Goal: Check status: Check status

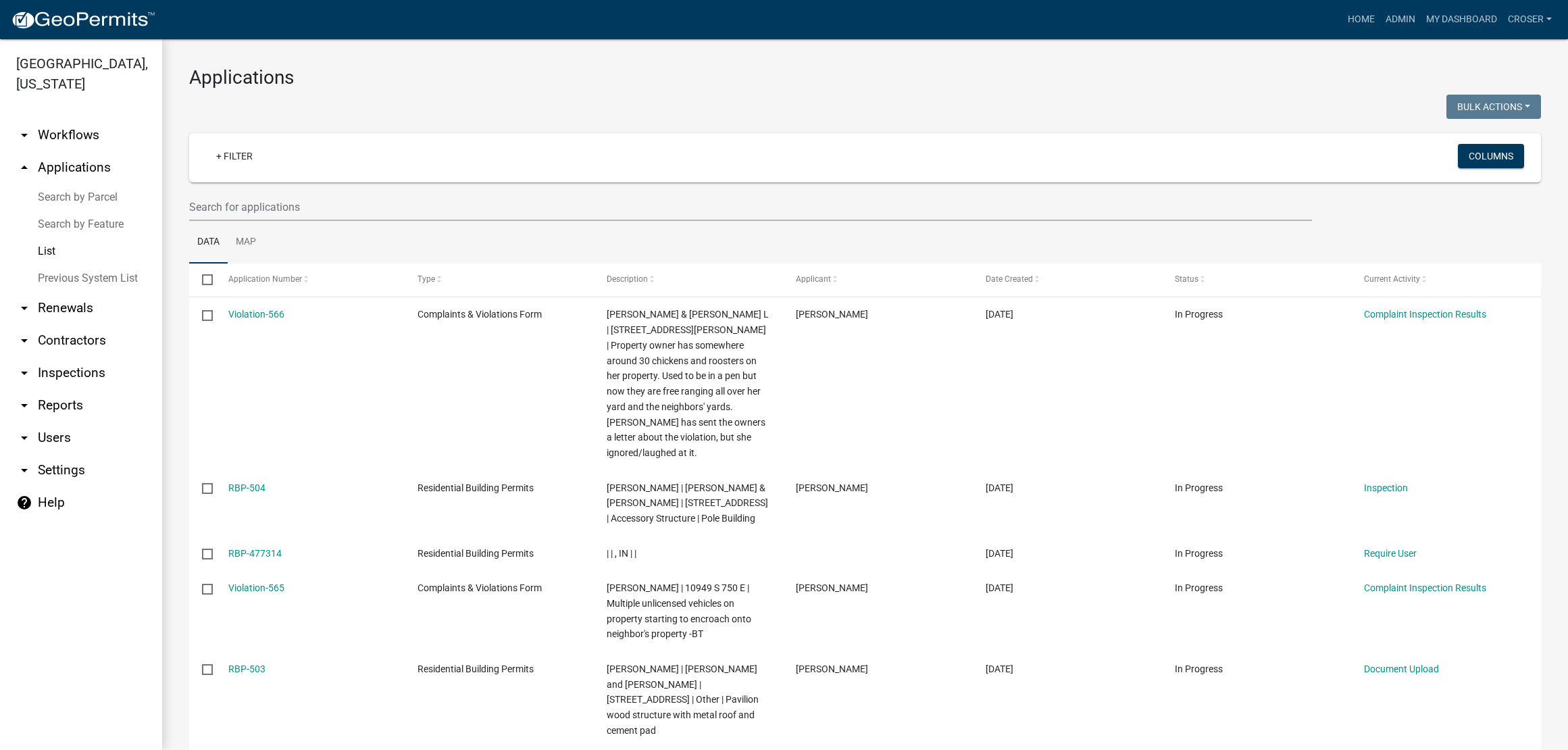
select select "3: 100"
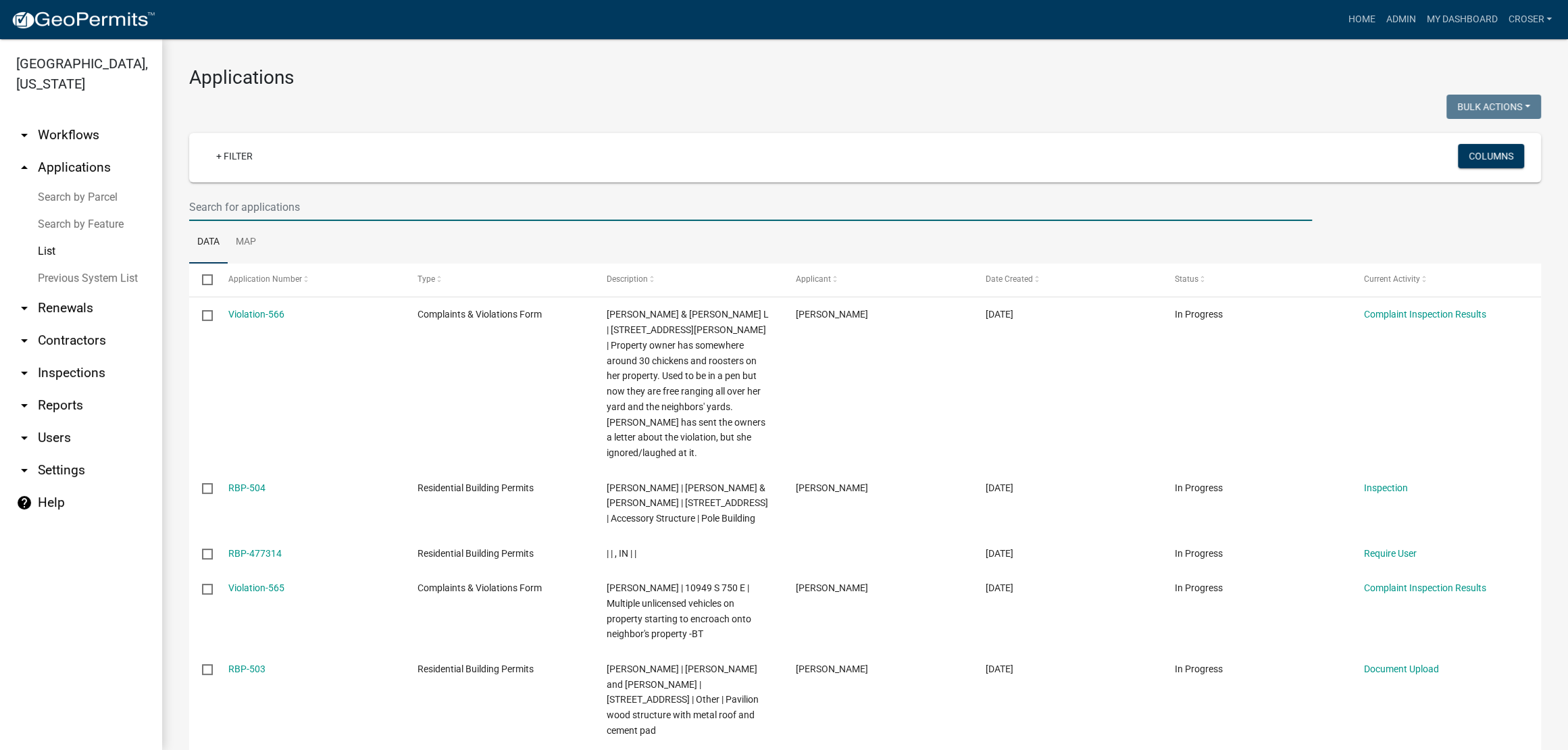
click at [384, 221] on input "text" at bounding box center [750, 207] width 1123 height 28
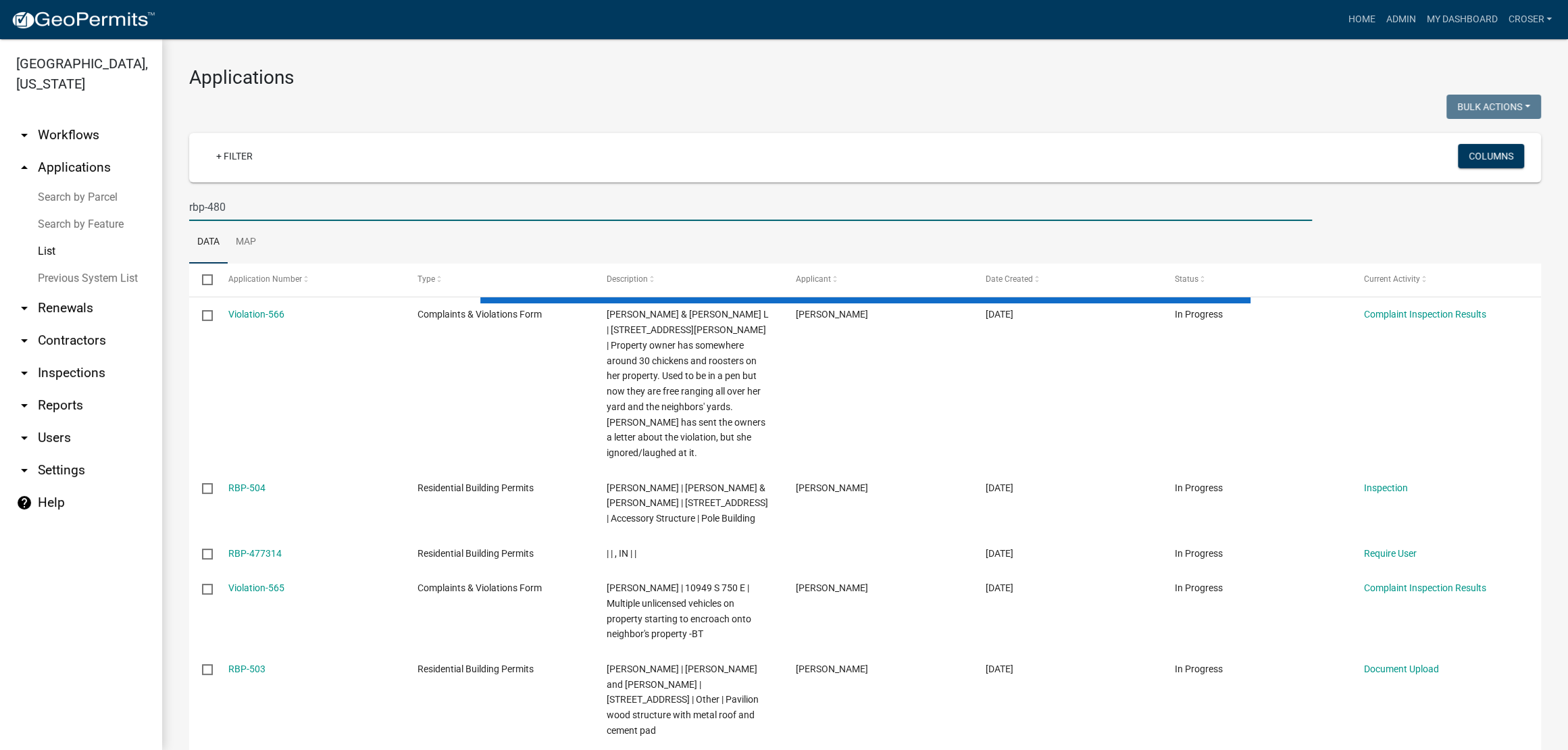
type input "rbp-480"
click at [533, 122] on div at bounding box center [522, 108] width 686 height 28
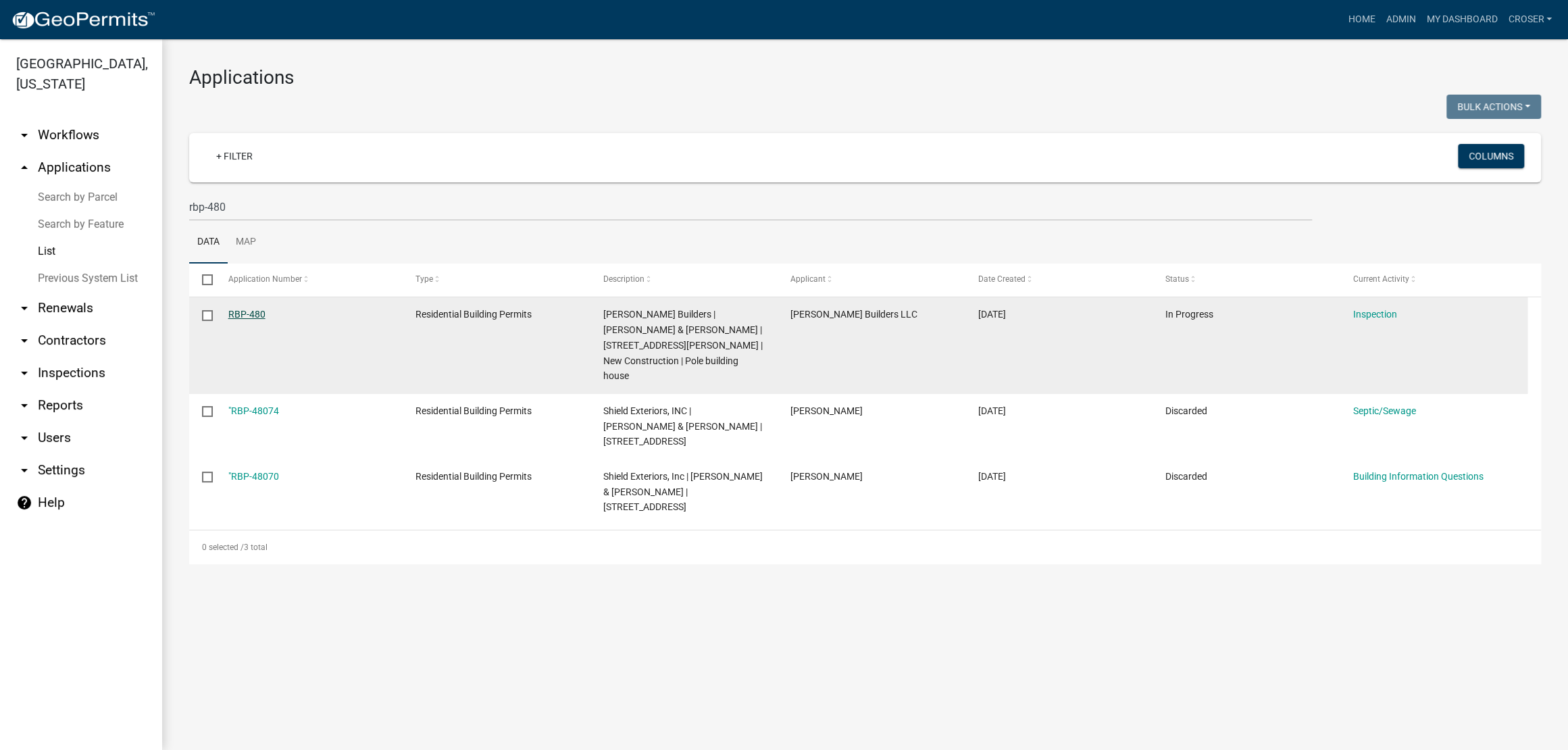
click at [255, 319] on link "RBP-480" at bounding box center [247, 314] width 37 height 11
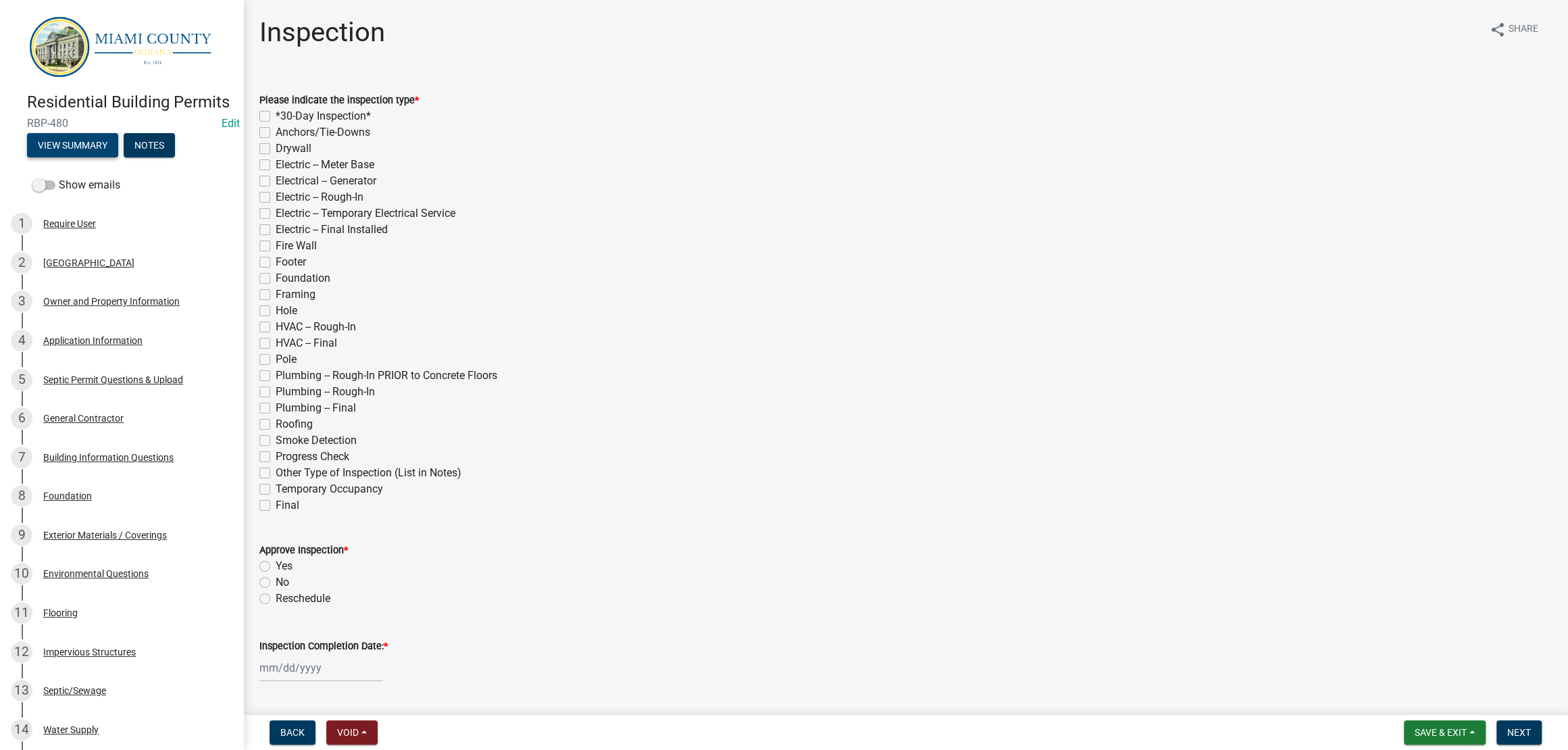
click at [87, 157] on button "View Summary" at bounding box center [73, 145] width 91 height 24
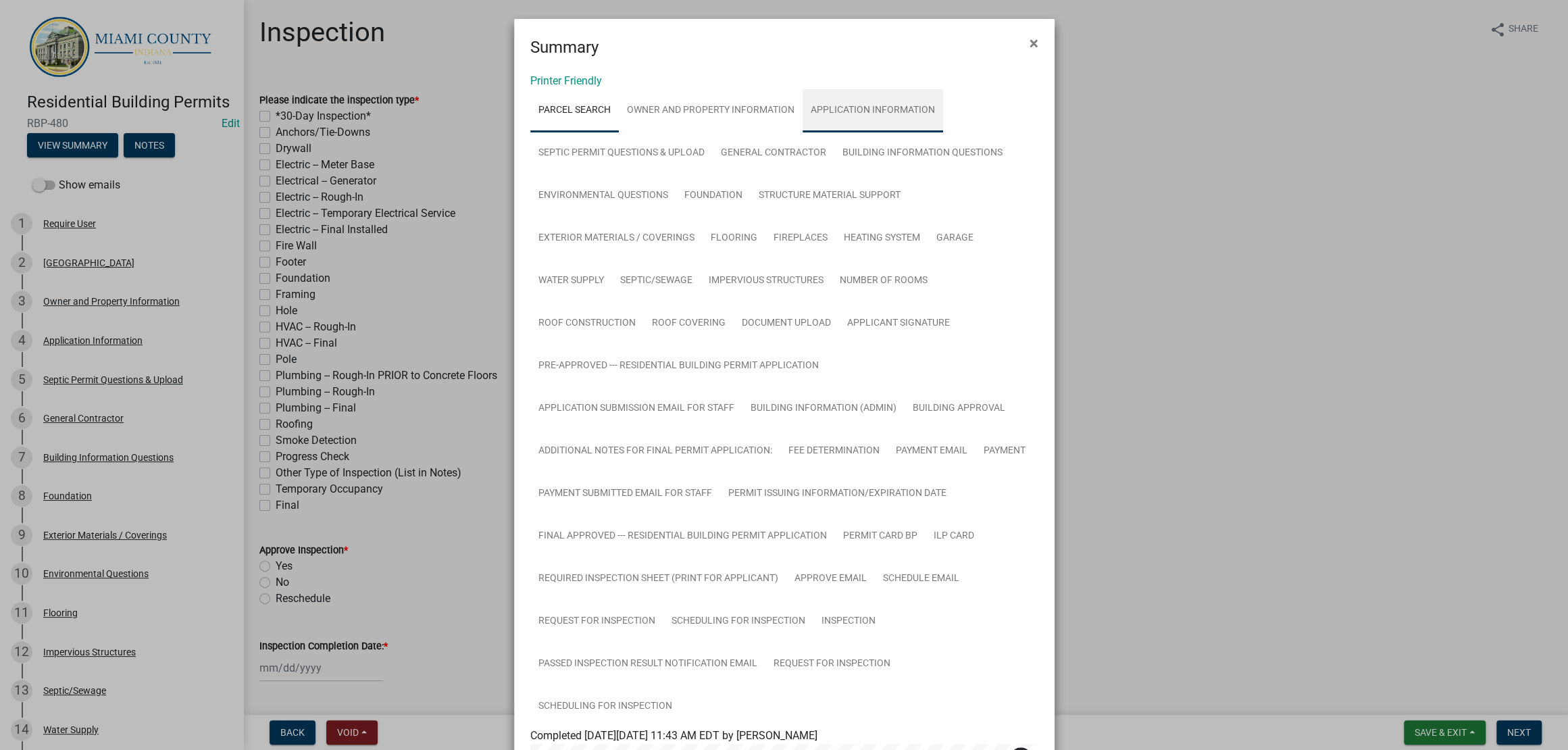
click at [803, 132] on link "Application Information" at bounding box center [873, 110] width 141 height 43
click at [713, 175] on link "Septic Permit Questions & Upload" at bounding box center [622, 153] width 183 height 43
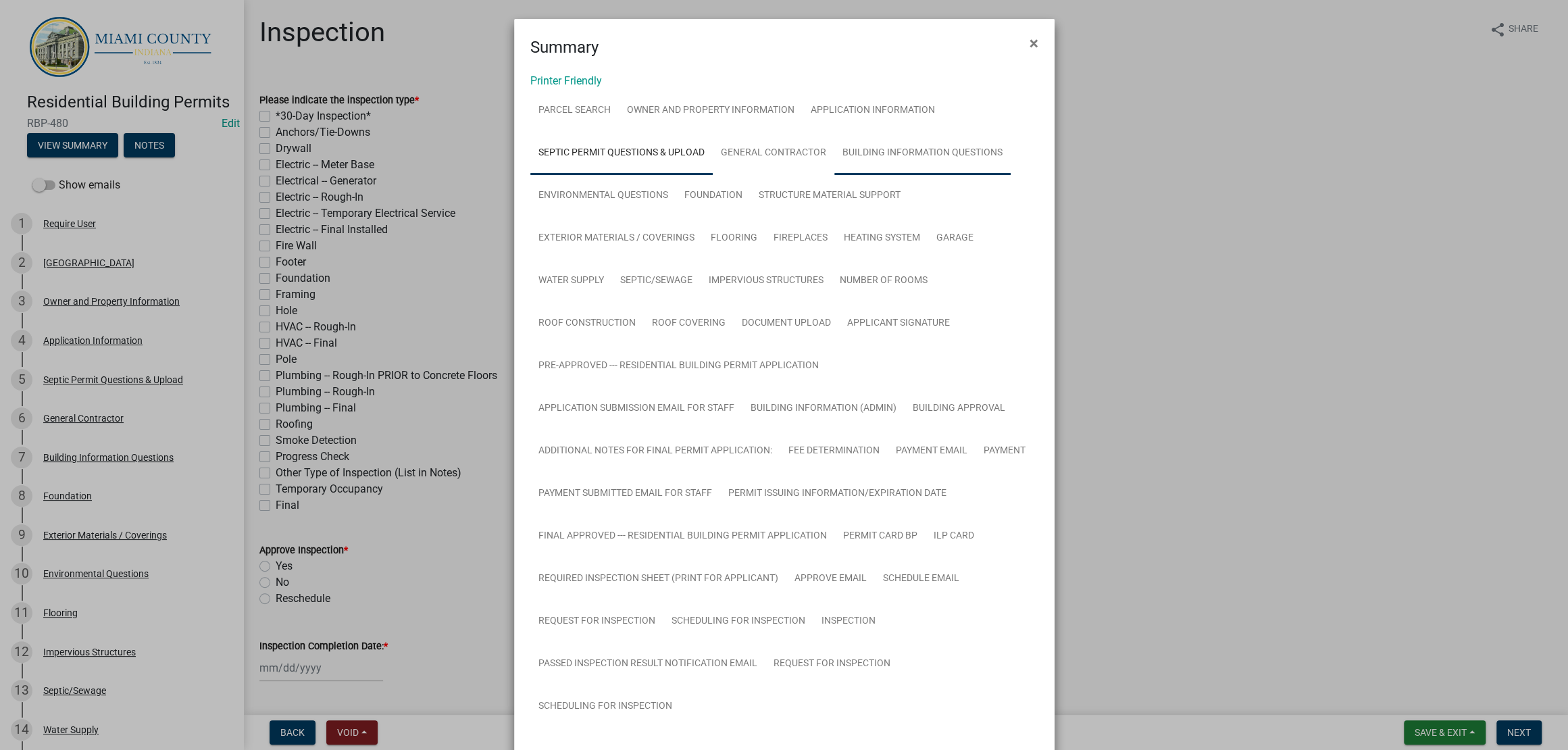
click at [834, 175] on link "Building Information Questions" at bounding box center [922, 153] width 176 height 43
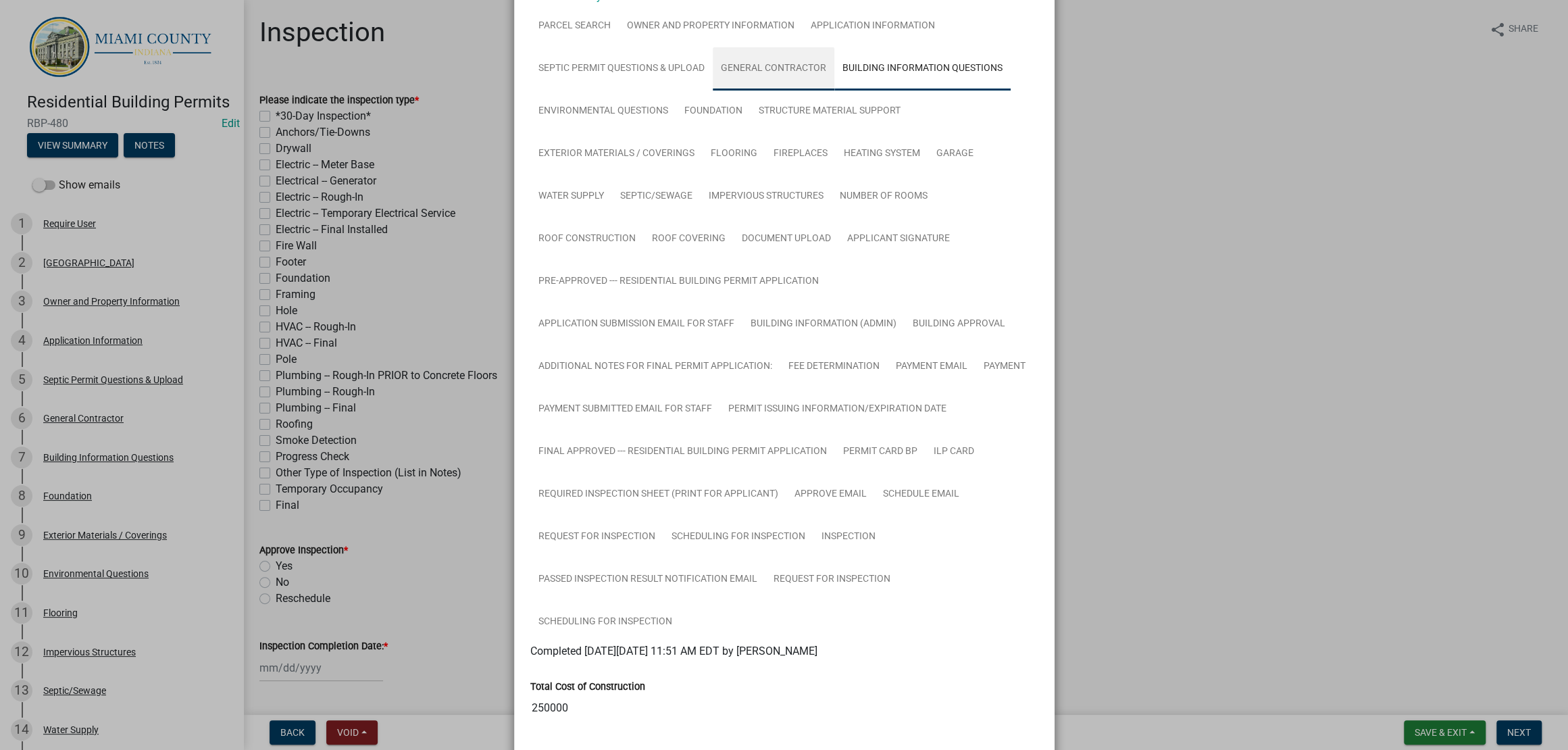
click at [713, 90] on link "General Contractor" at bounding box center [773, 69] width 122 height 43
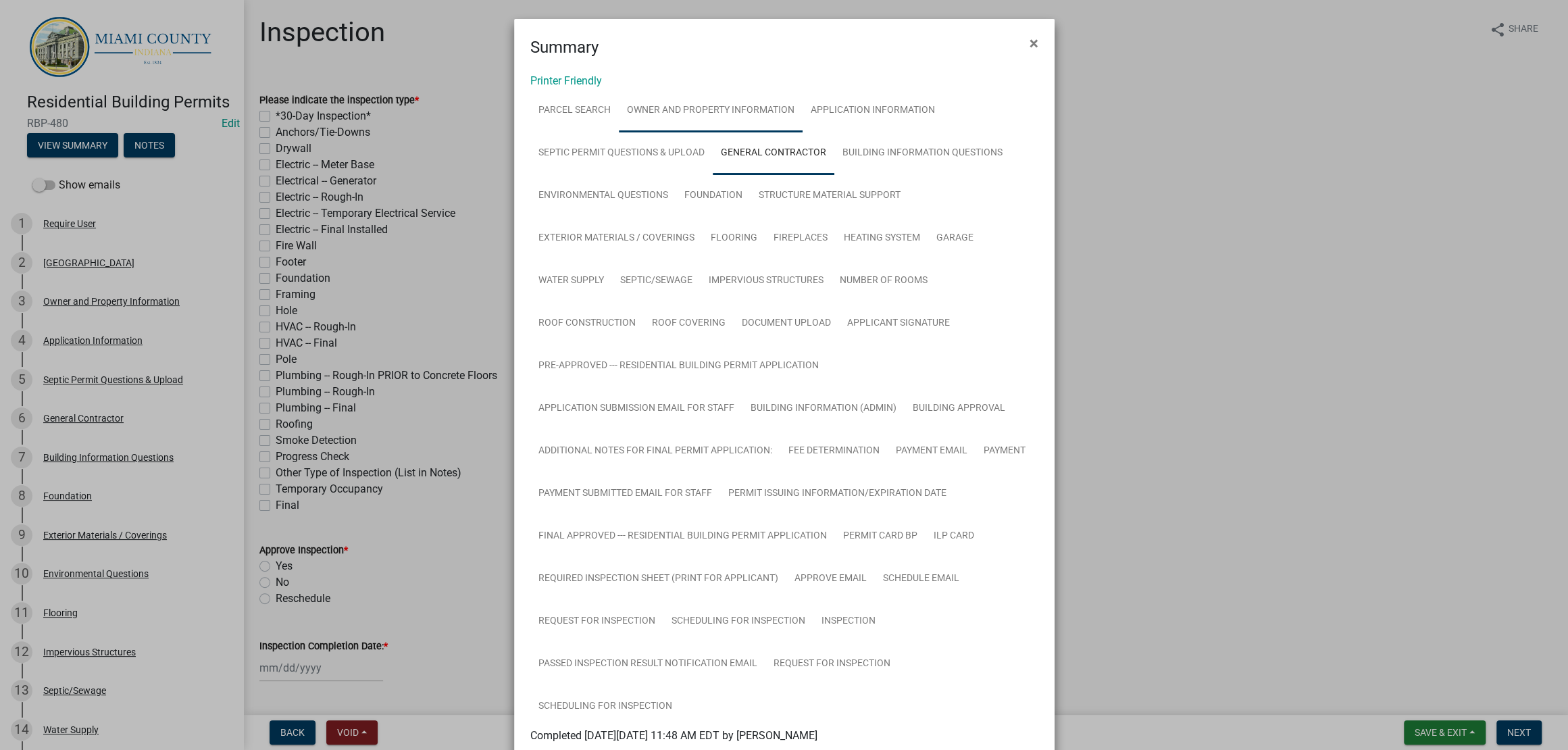
click at [690, 132] on link "Owner and Property Information" at bounding box center [710, 110] width 183 height 43
click at [803, 132] on link "Application Information" at bounding box center [873, 110] width 141 height 43
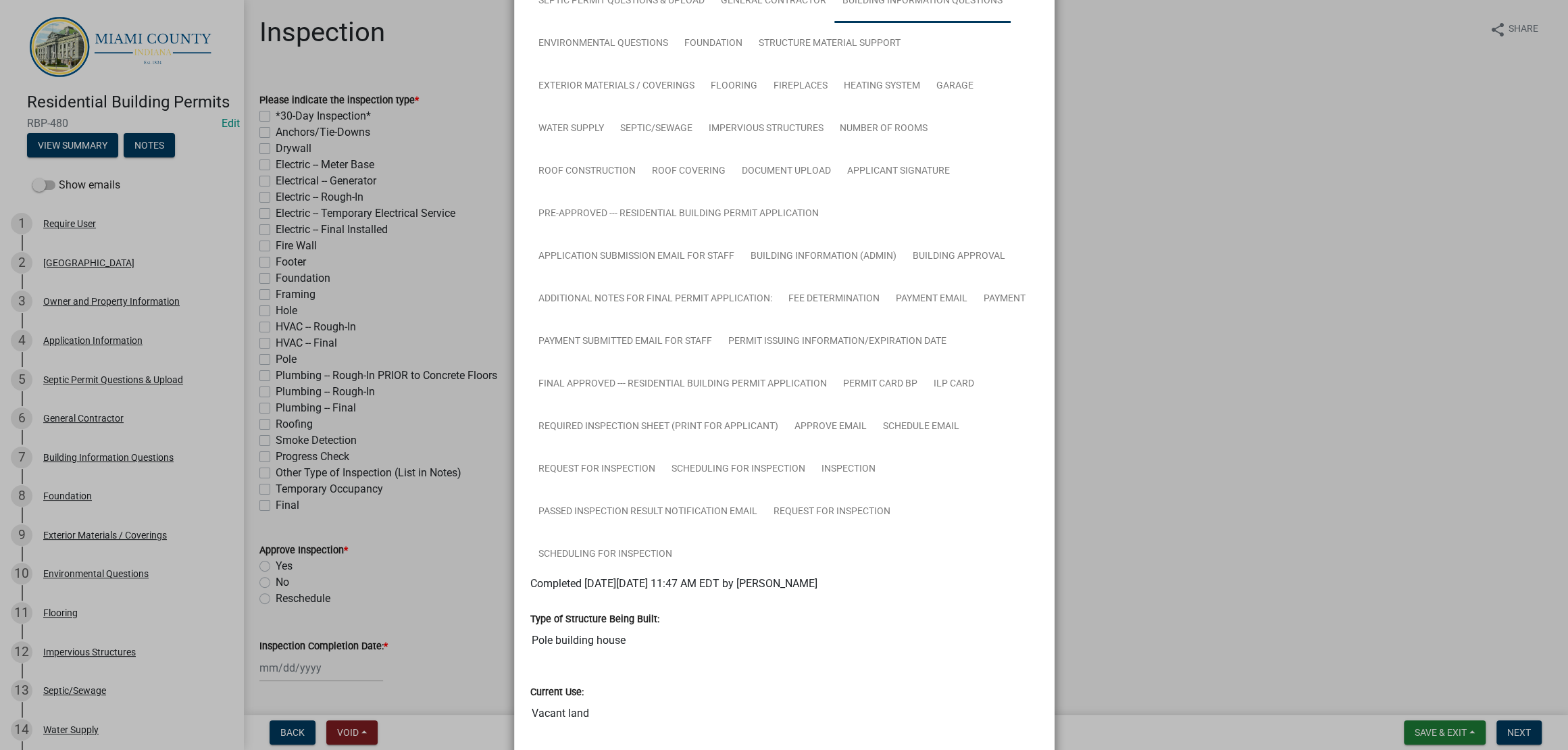
click at [834, 23] on link "Building Information Questions" at bounding box center [922, 1] width 176 height 43
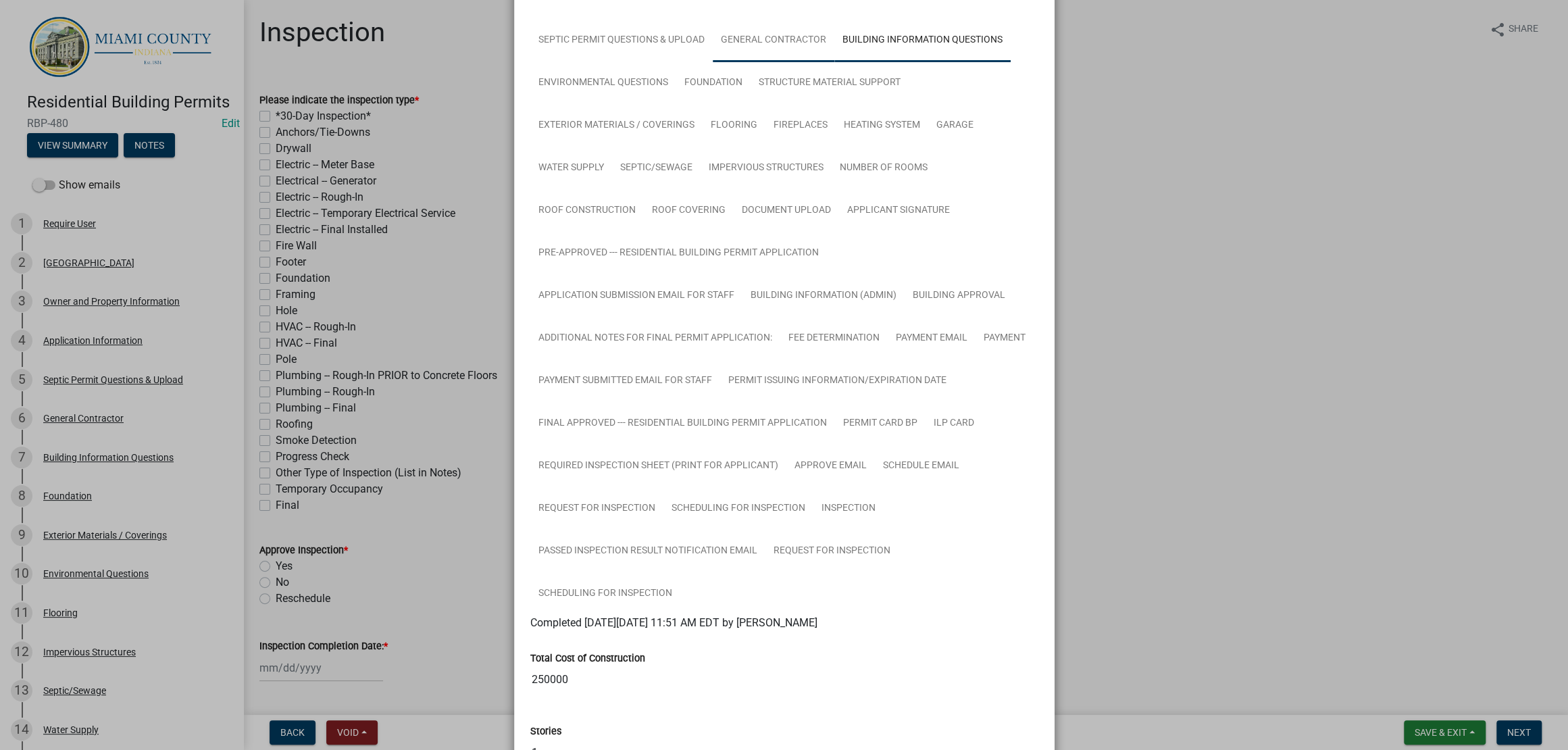
click at [713, 62] on link "General Contractor" at bounding box center [773, 41] width 122 height 43
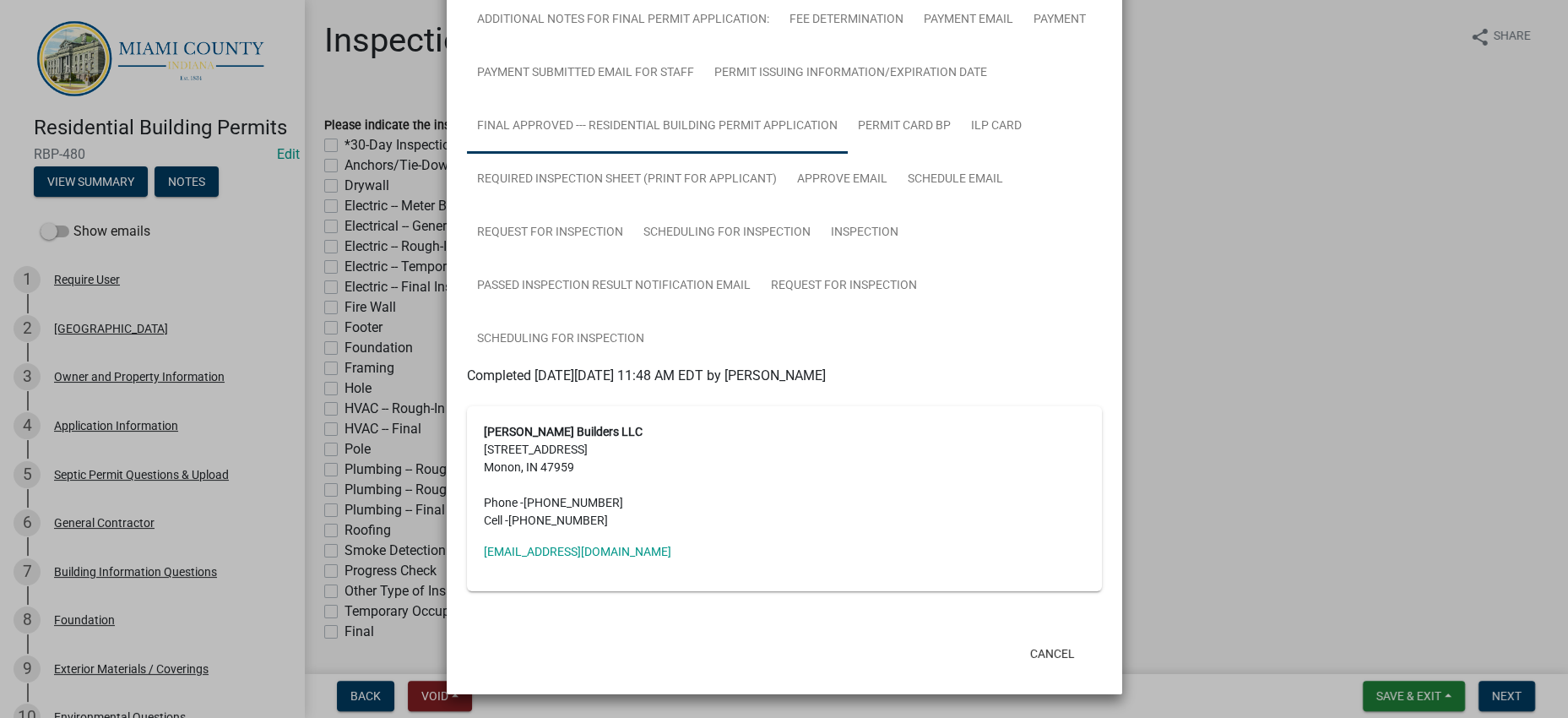
scroll to position [1108, 0]
click at [654, 154] on link "FINAL Approved --- Residential Building Permit Application" at bounding box center [657, 126] width 380 height 54
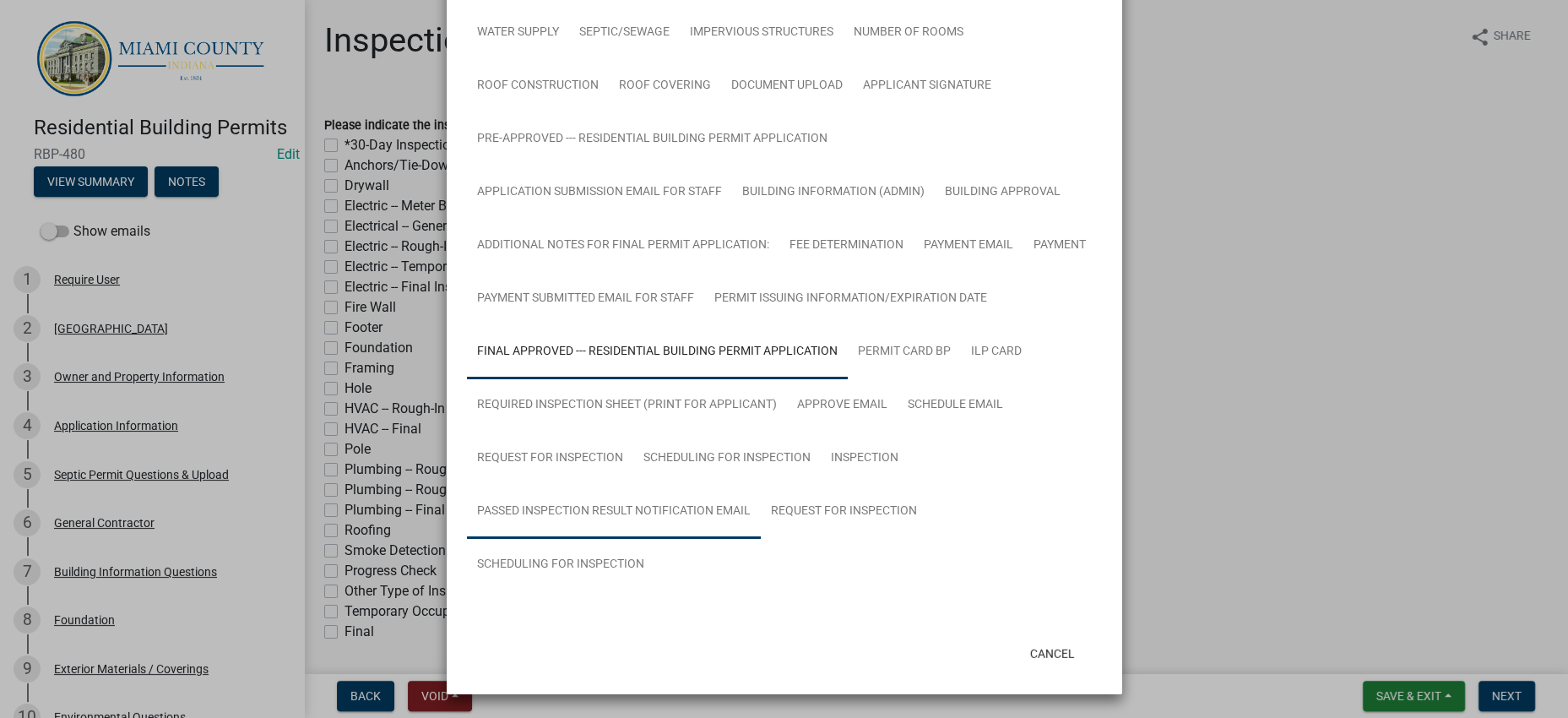
scroll to position [877, 0]
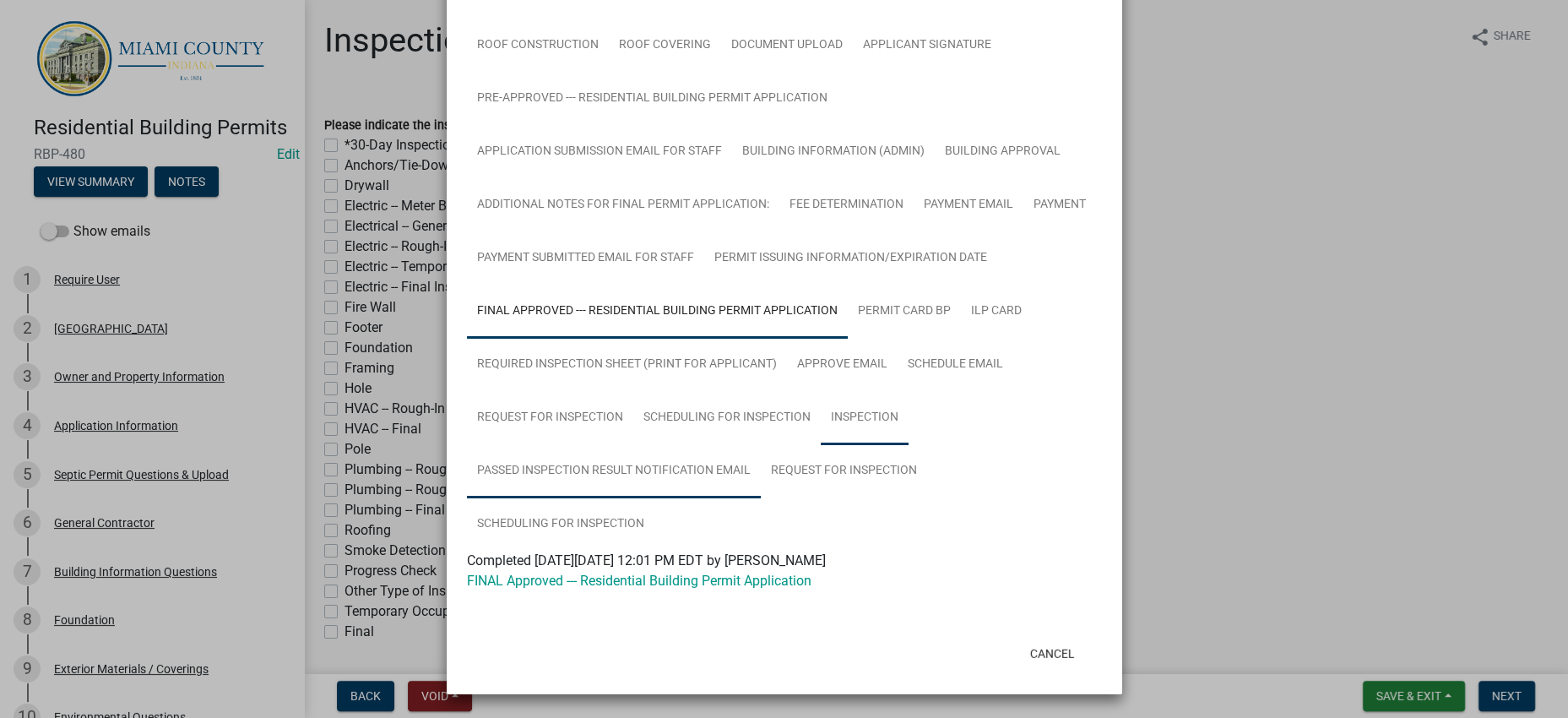
drag, startPoint x: 492, startPoint y: 418, endPoint x: 583, endPoint y: 422, distance: 91.1
click at [820, 418] on link "Inspection" at bounding box center [864, 418] width 88 height 54
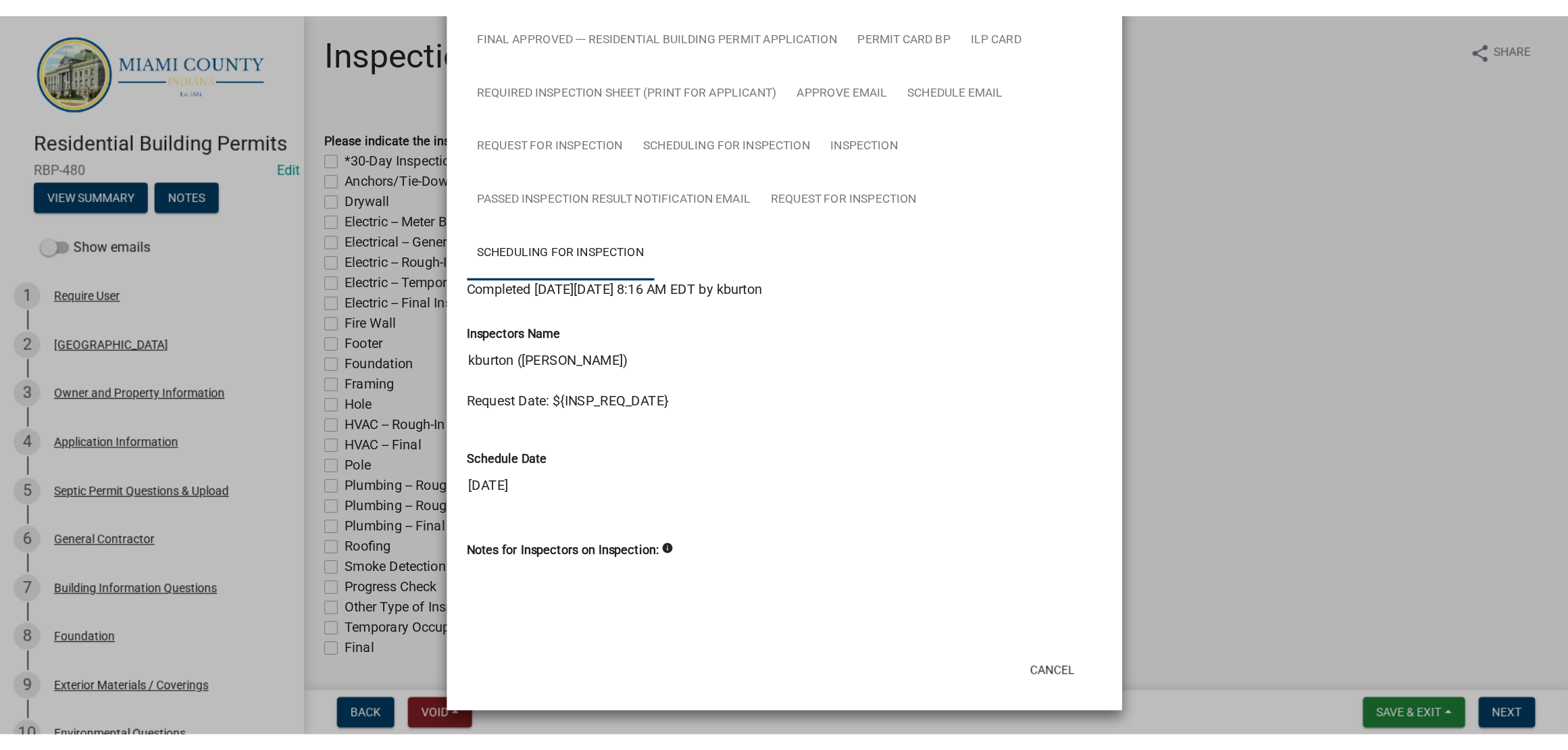
scroll to position [795, 0]
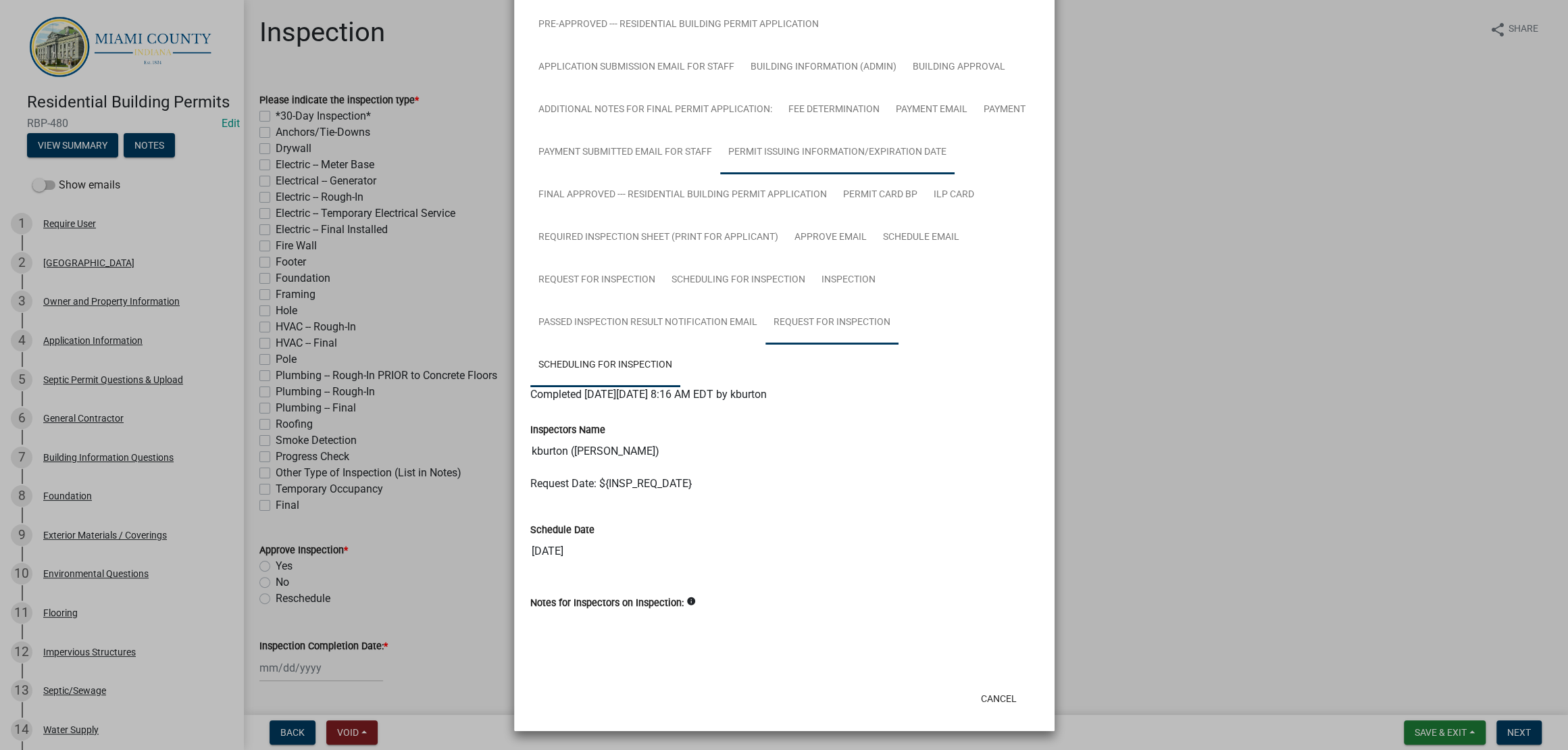
click at [765, 301] on link "Request for Inspection" at bounding box center [831, 323] width 133 height 43
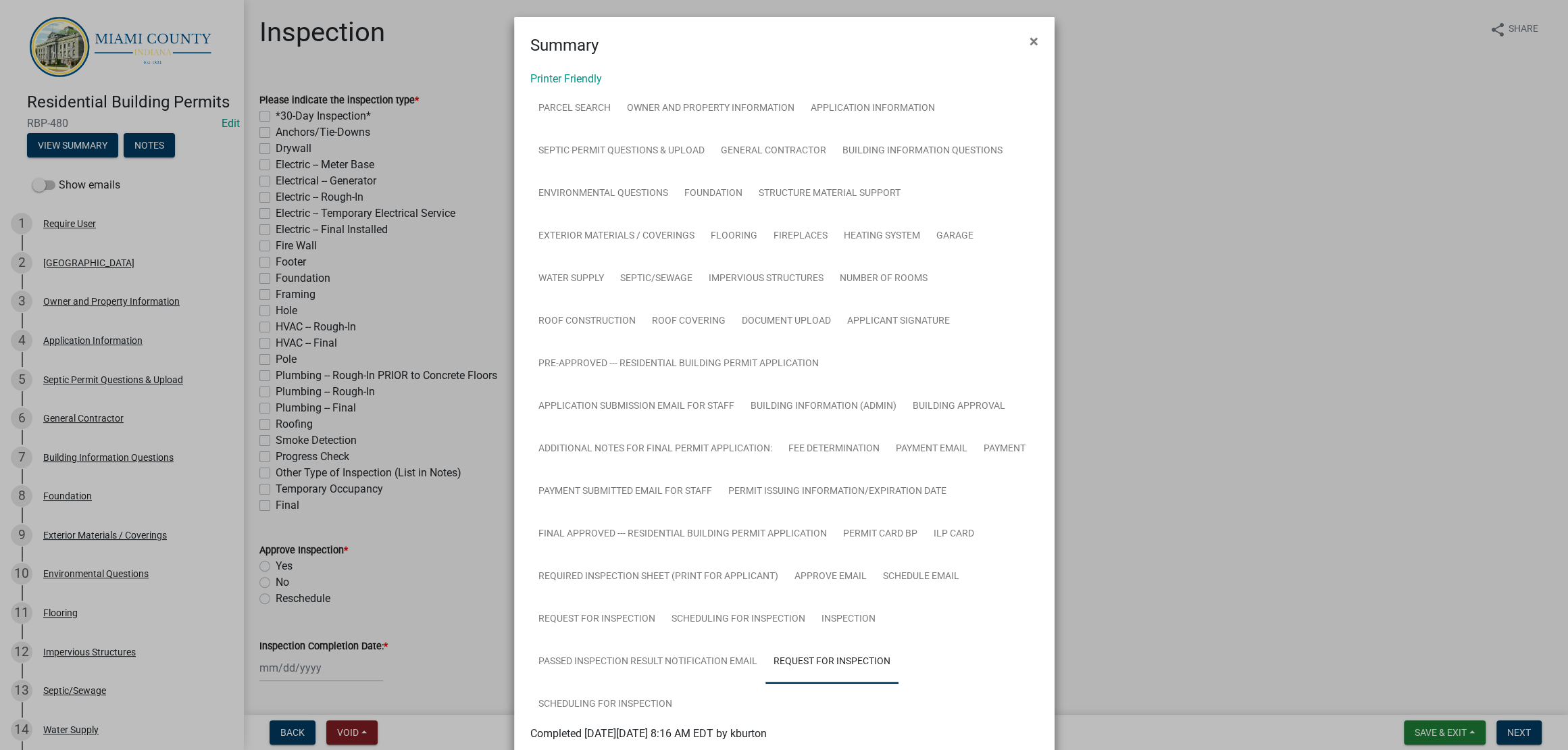
scroll to position [0, 0]
click at [803, 132] on link "Application Information" at bounding box center [873, 110] width 141 height 43
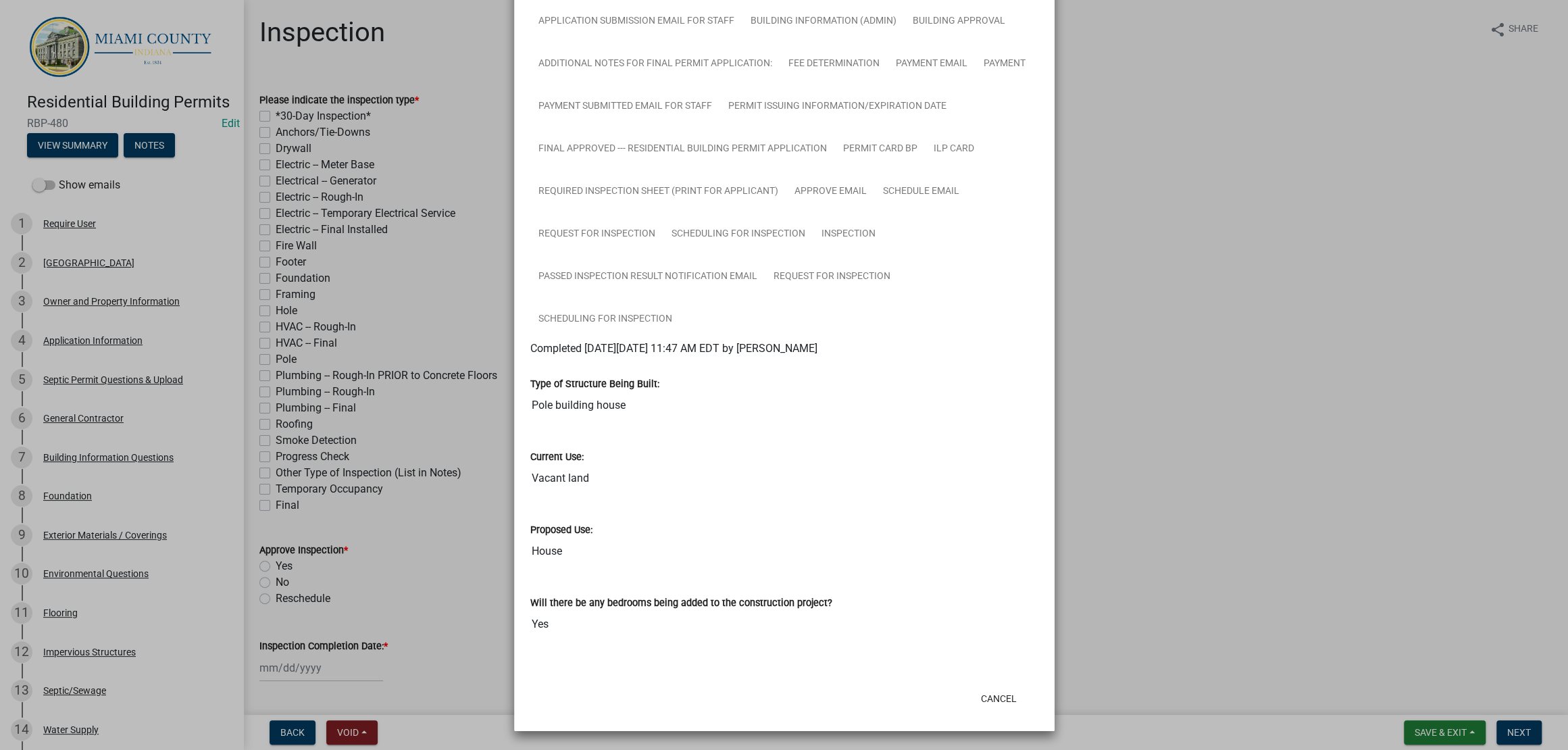
scroll to position [422, 0]
click at [786, 213] on link "Required Inspection Sheet (Print for Applicant)" at bounding box center [658, 191] width 256 height 43
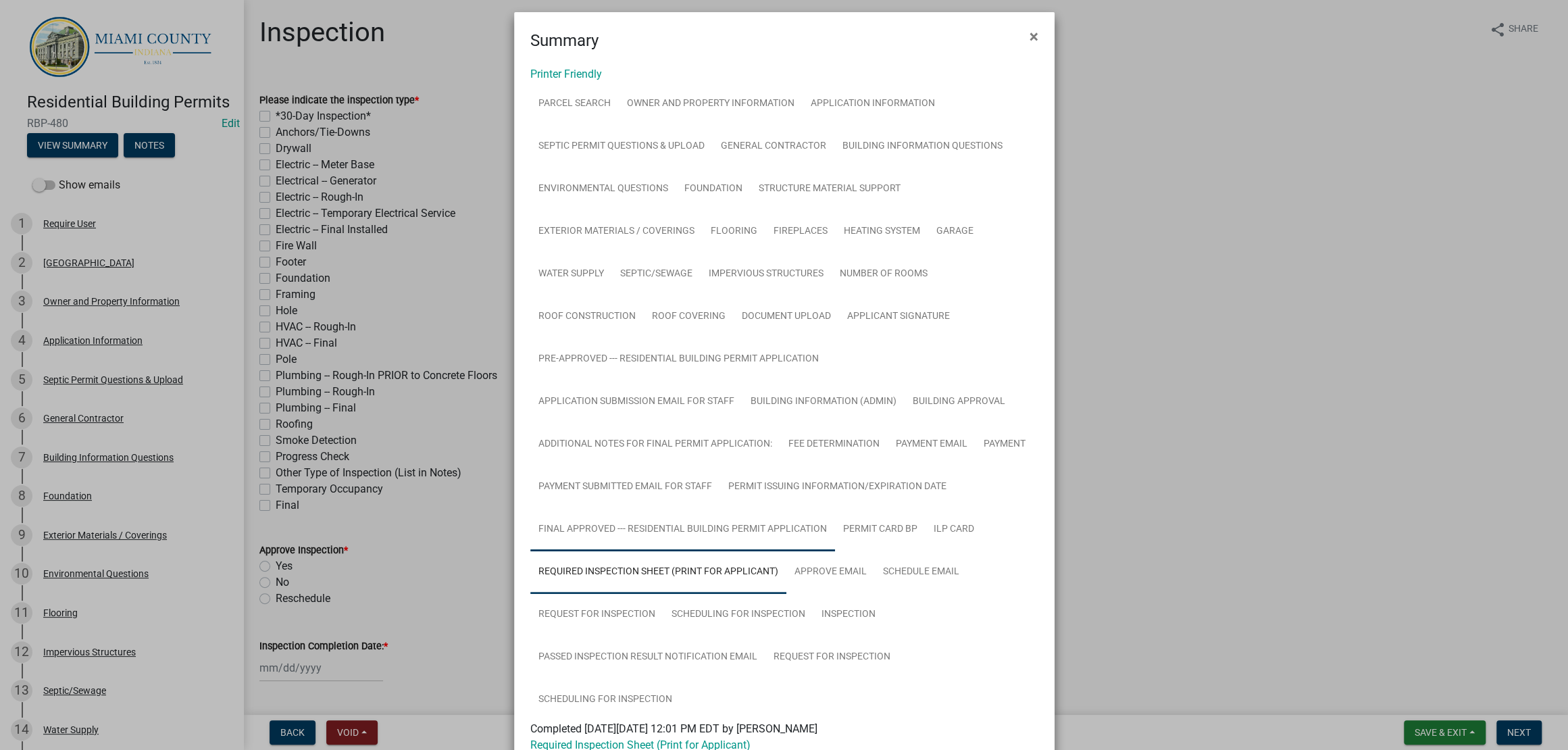
scroll to position [0, 0]
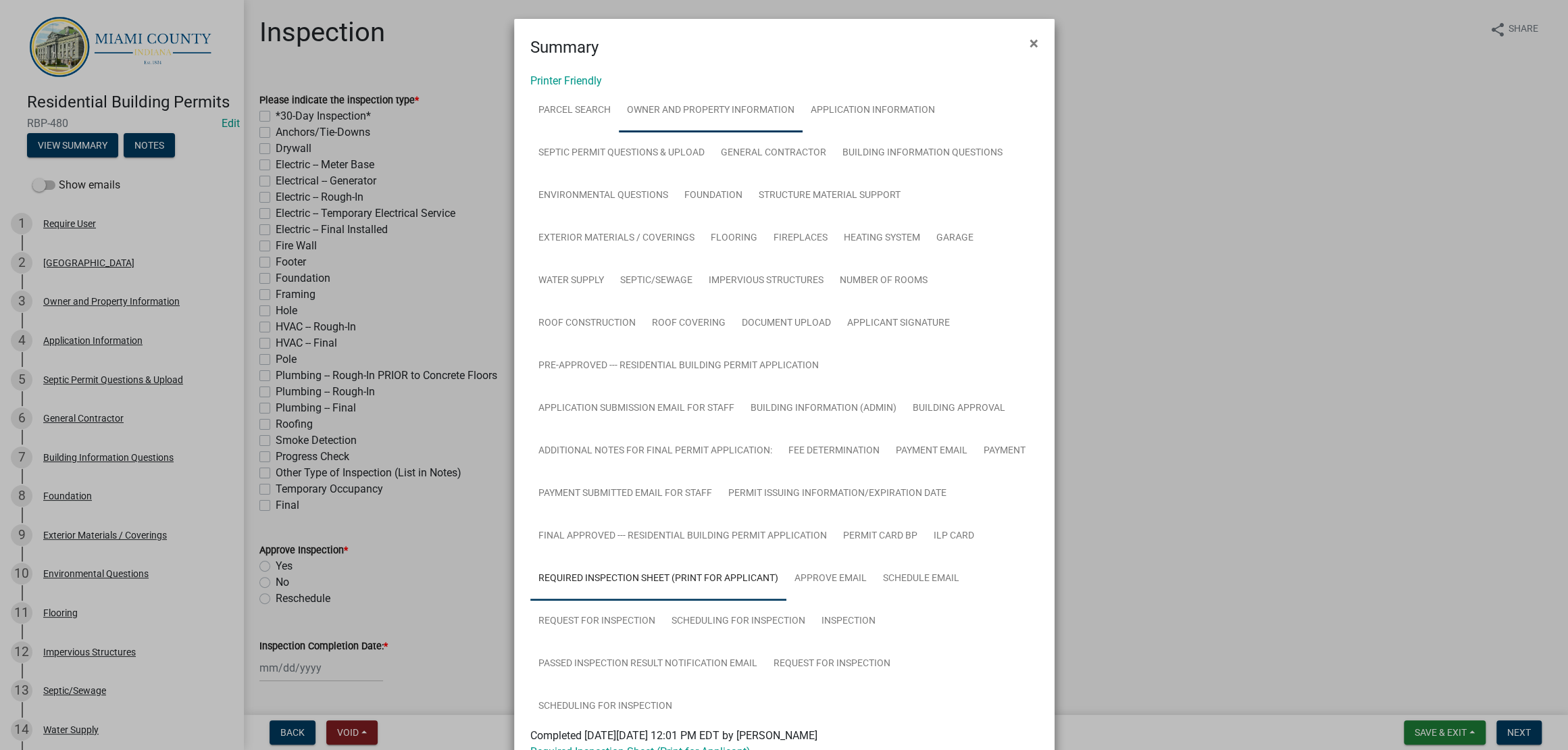
click at [773, 132] on link "Owner and Property Information" at bounding box center [710, 110] width 183 height 43
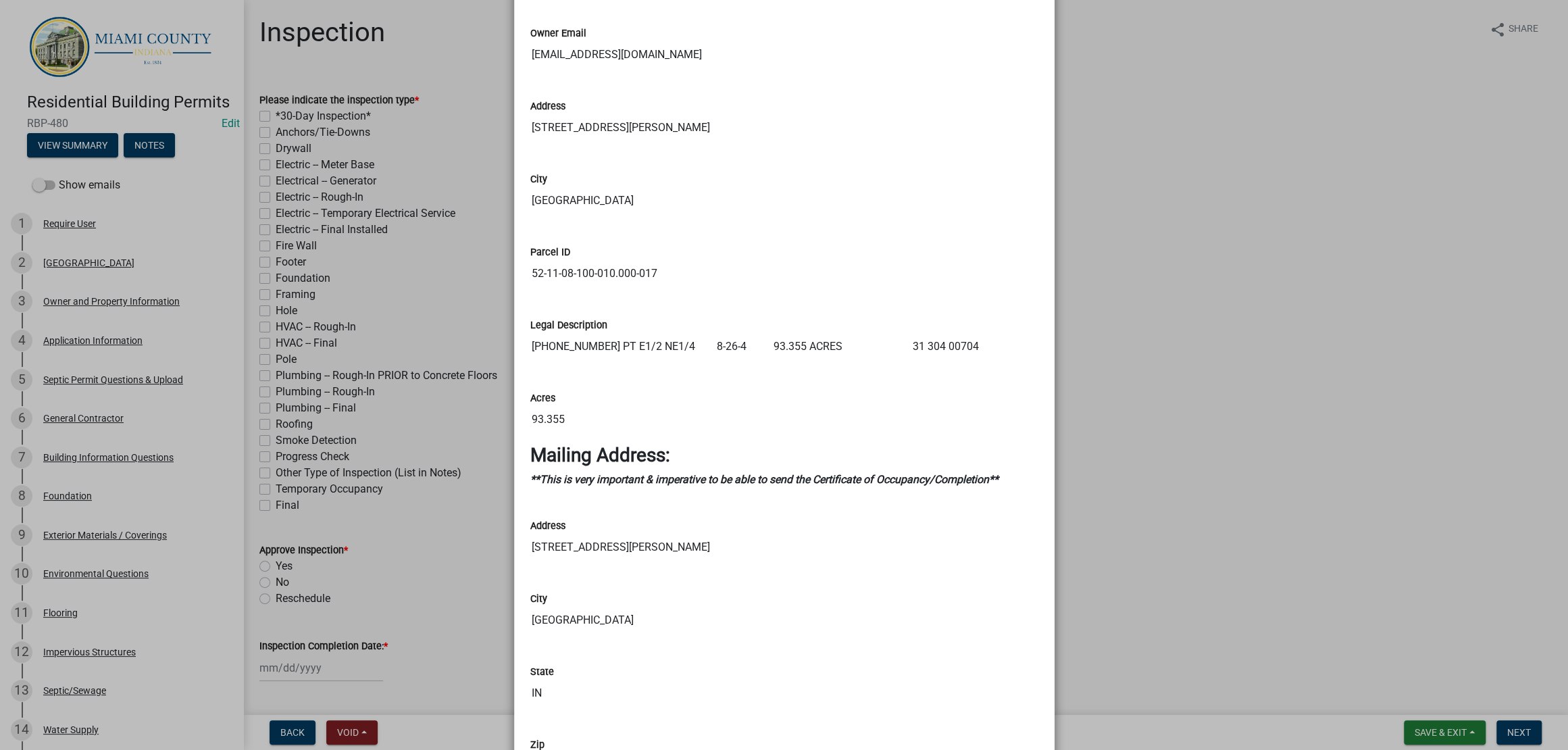
scroll to position [1350, 0]
